Goal: Transaction & Acquisition: Purchase product/service

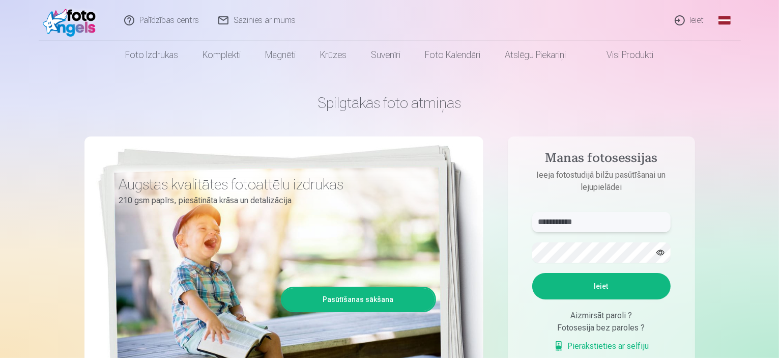
drag, startPoint x: 593, startPoint y: 223, endPoint x: 509, endPoint y: 223, distance: 84.0
click at [509, 223] on aside "**********" at bounding box center [601, 276] width 187 height 280
type input "**********"
click at [532, 273] on button "Ieiet" at bounding box center [601, 286] width 138 height 26
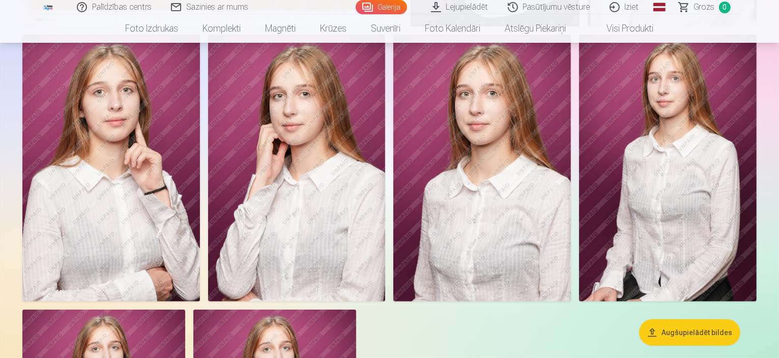
scroll to position [356, 0]
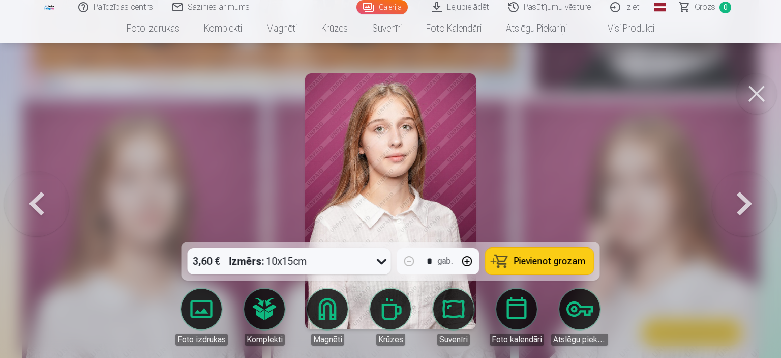
click at [758, 93] on button at bounding box center [757, 93] width 41 height 41
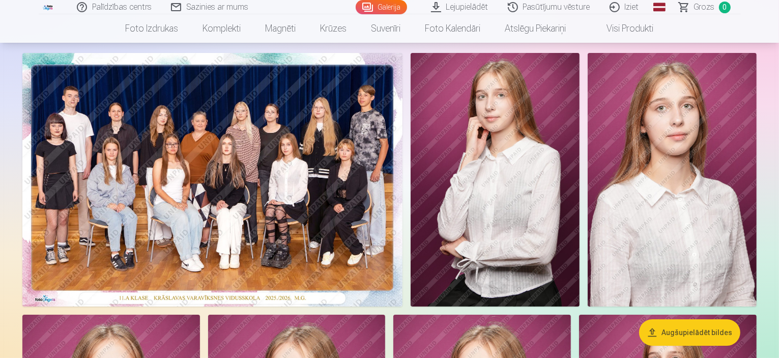
scroll to position [51, 0]
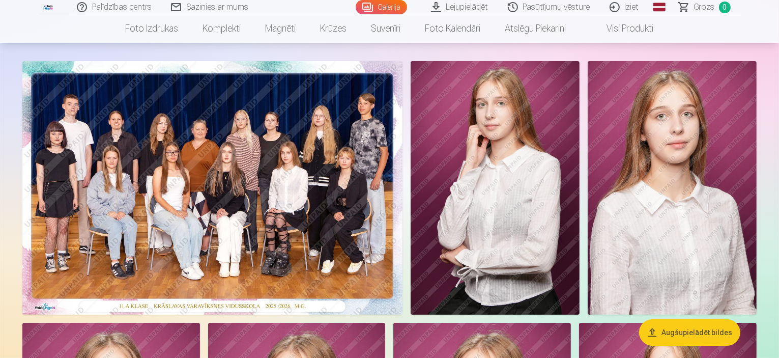
click at [323, 181] on img at bounding box center [212, 187] width 380 height 253
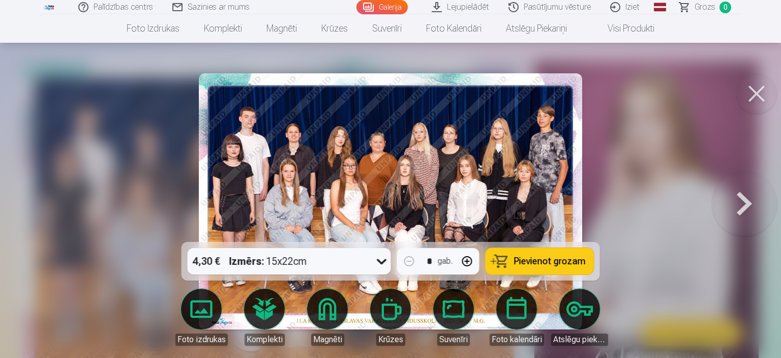
click at [759, 85] on button at bounding box center [757, 93] width 41 height 41
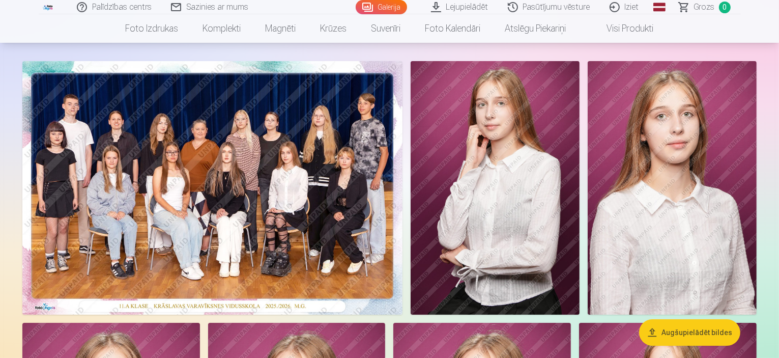
click at [381, 199] on img at bounding box center [212, 187] width 380 height 253
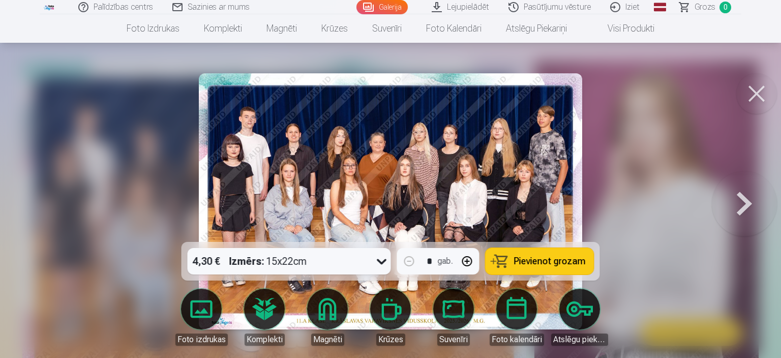
click at [766, 99] on button at bounding box center [757, 93] width 41 height 41
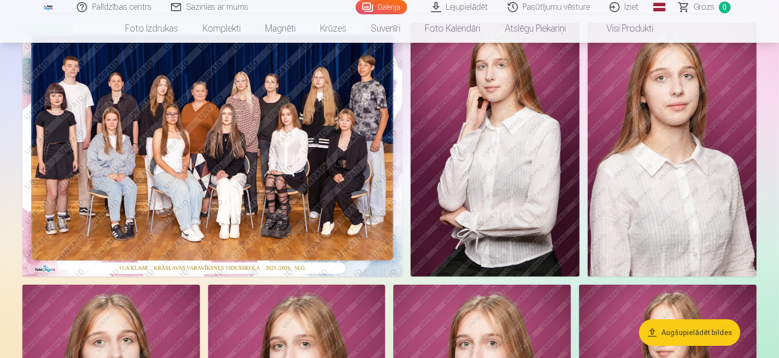
scroll to position [102, 0]
